Goal: Task Accomplishment & Management: Manage account settings

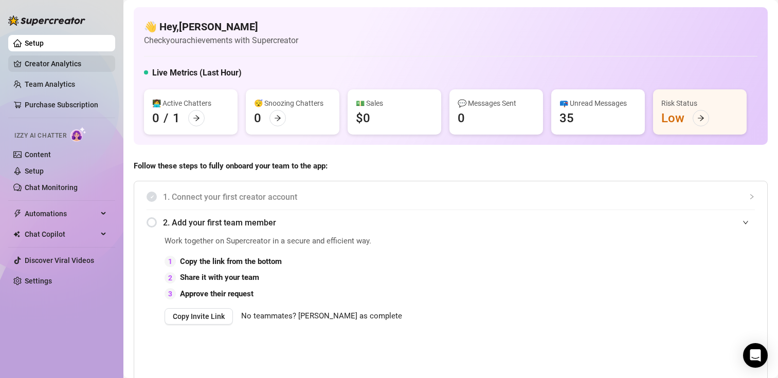
click at [76, 65] on link "Creator Analytics" at bounding box center [66, 64] width 82 height 16
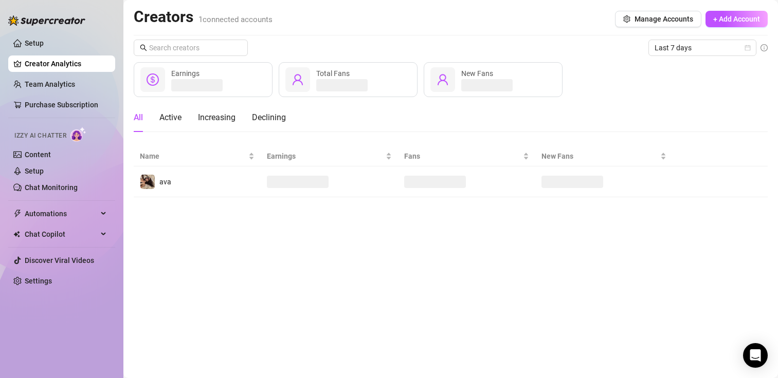
click at [754, 6] on main "Creators 1 connected accounts Manage Accounts + Add Account Last 7 days Earning…" at bounding box center [450, 189] width 655 height 378
click at [737, 27] on div "Creators 1 connected accounts Manage Accounts + Add Account" at bounding box center [451, 19] width 634 height 24
click at [735, 23] on span "+ Add Account" at bounding box center [736, 19] width 47 height 8
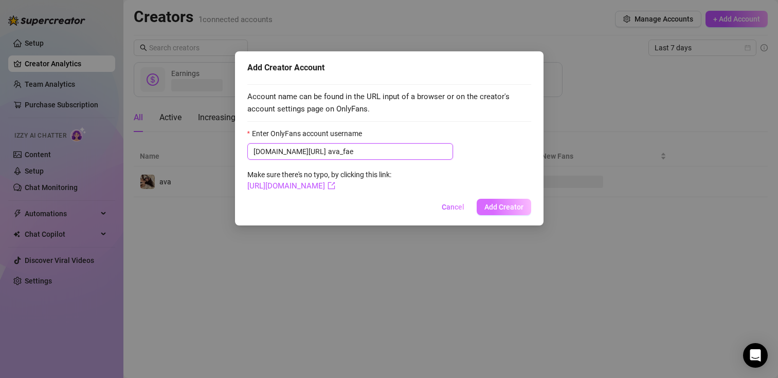
type input "ava_fae"
click at [501, 207] on span "Add Creator" at bounding box center [503, 207] width 39 height 8
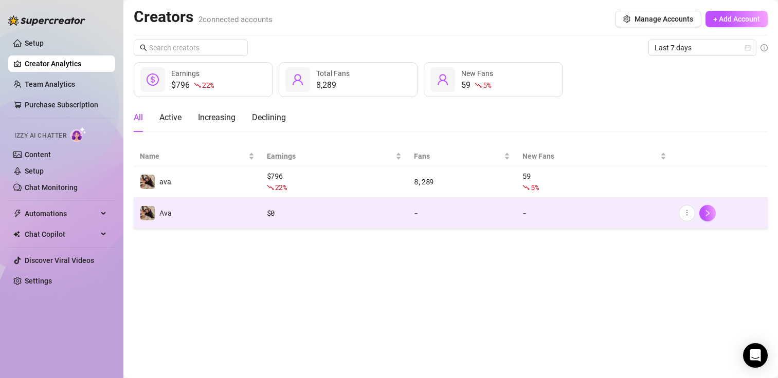
click at [364, 205] on td "$ 0" at bounding box center [334, 213] width 147 height 31
